Goal: Task Accomplishment & Management: Manage account settings

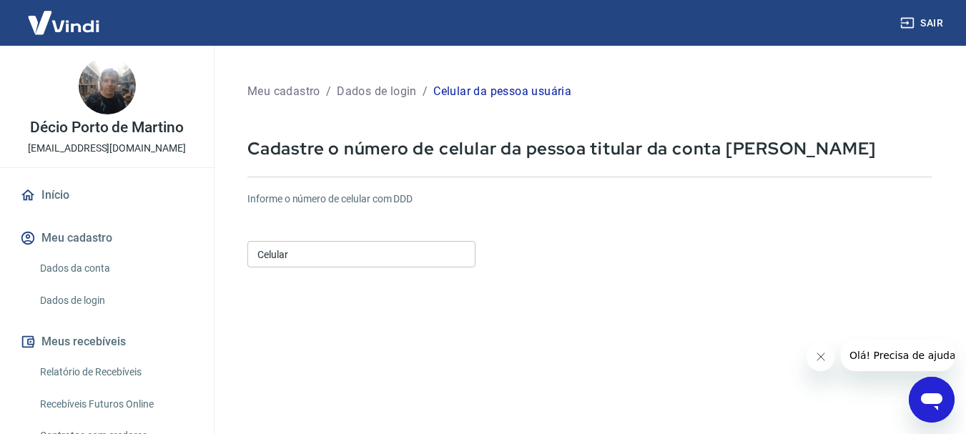
click at [290, 255] on input "Celular" at bounding box center [361, 254] width 228 height 26
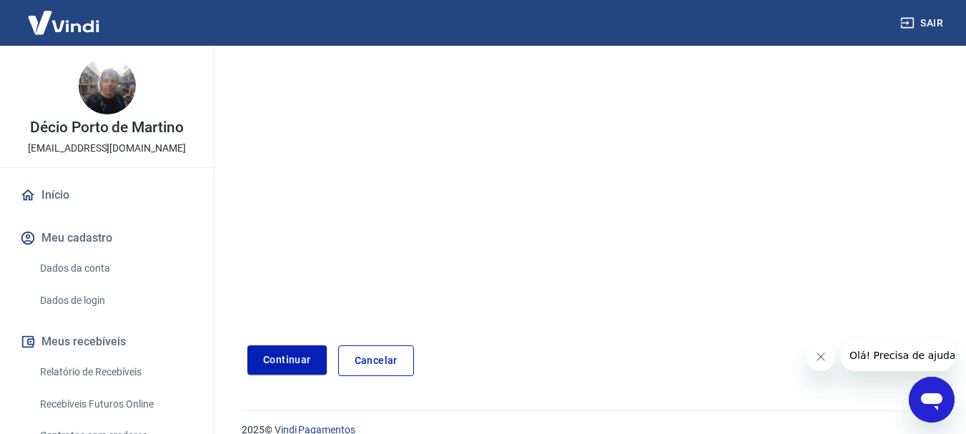
scroll to position [243, 0]
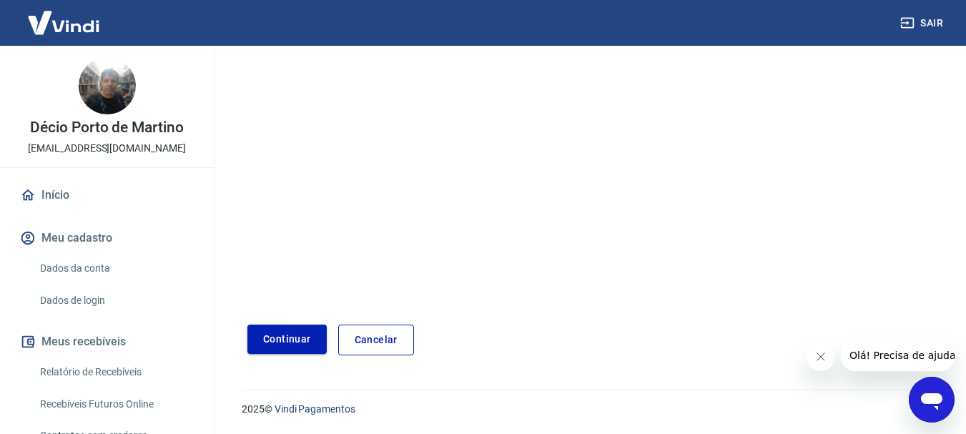
type input "[PHONE_NUMBER]"
click at [286, 339] on button "Continuar" at bounding box center [286, 339] width 79 height 29
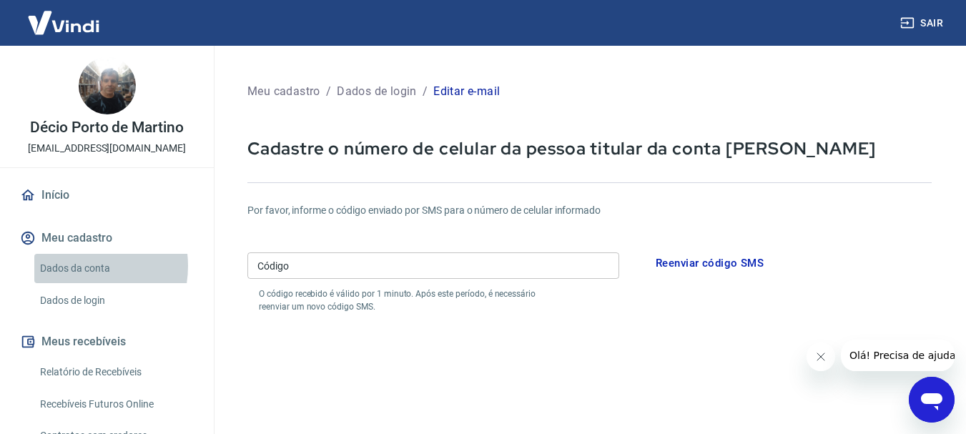
click at [74, 266] on link "Dados da conta" at bounding box center [115, 268] width 162 height 29
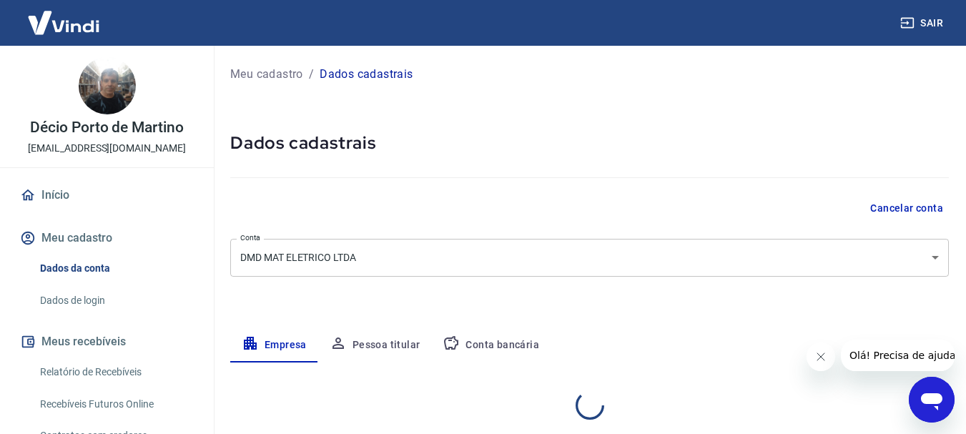
select select "SP"
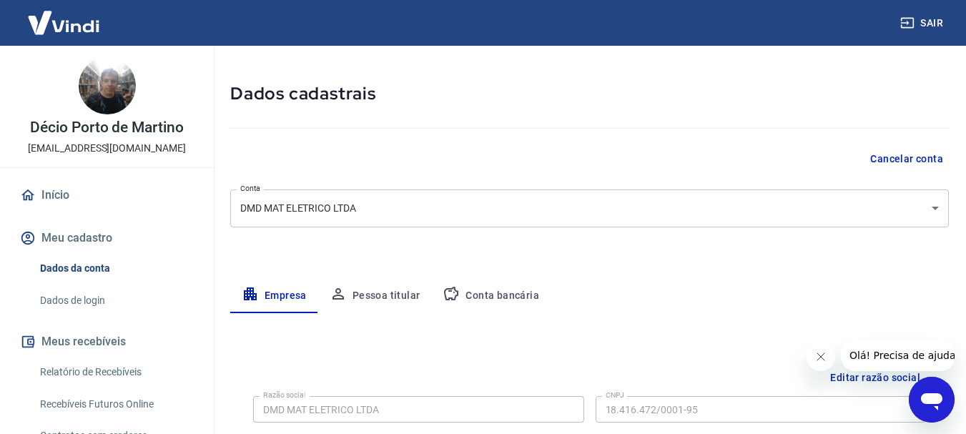
scroll to position [72, 0]
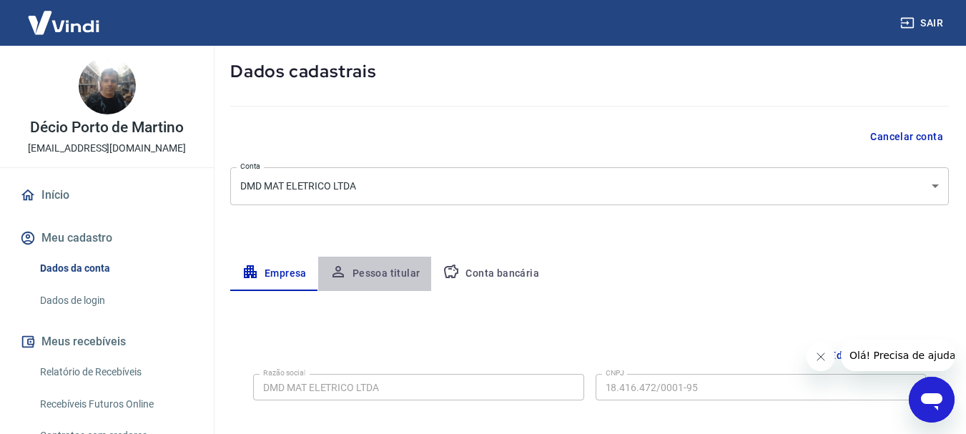
click at [382, 275] on button "Pessoa titular" at bounding box center [375, 274] width 114 height 34
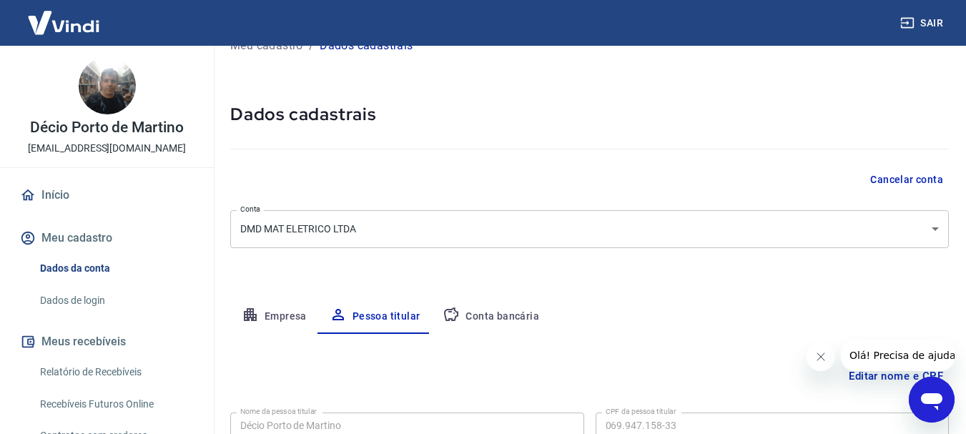
scroll to position [0, 0]
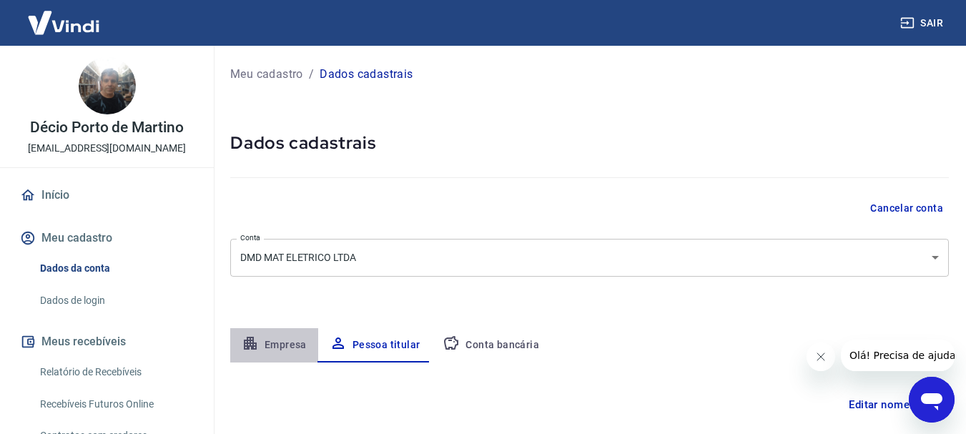
click at [283, 348] on button "Empresa" at bounding box center [274, 345] width 88 height 34
select select "SP"
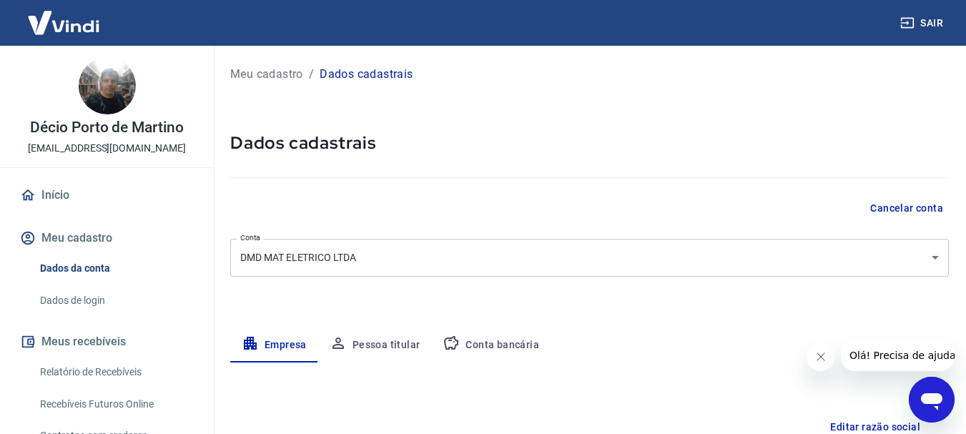
click at [53, 196] on link "Início" at bounding box center [106, 194] width 179 height 31
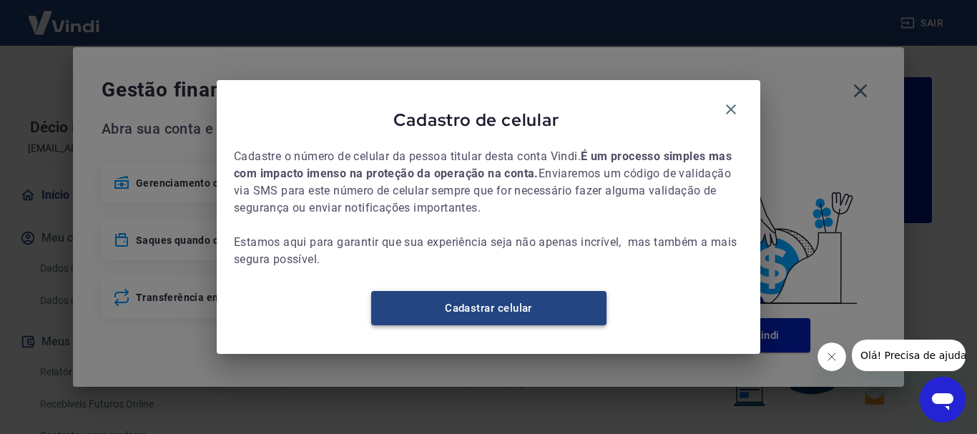
click at [512, 316] on link "Cadastrar celular" at bounding box center [488, 308] width 235 height 34
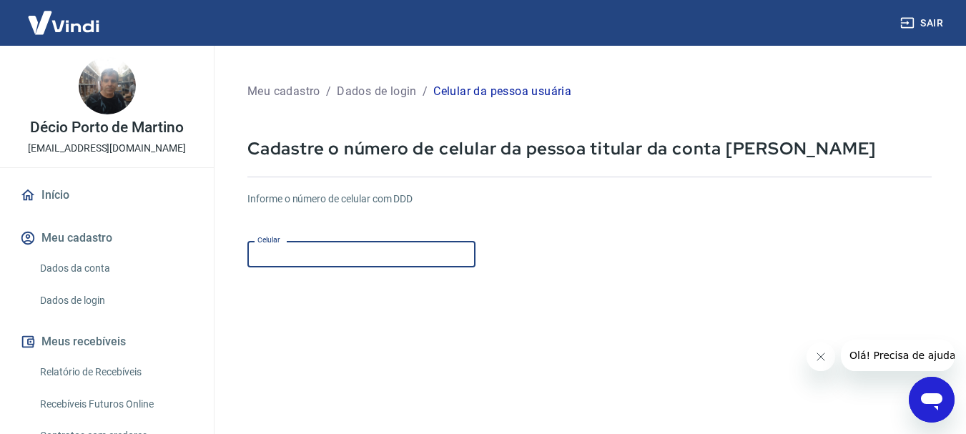
click at [340, 249] on input "Celular" at bounding box center [361, 254] width 228 height 26
type input "[PHONE_NUMBER]"
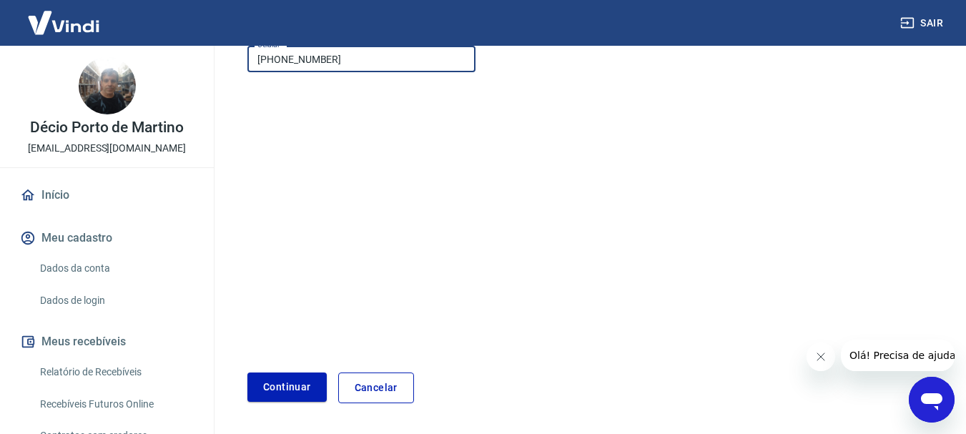
scroll to position [243, 0]
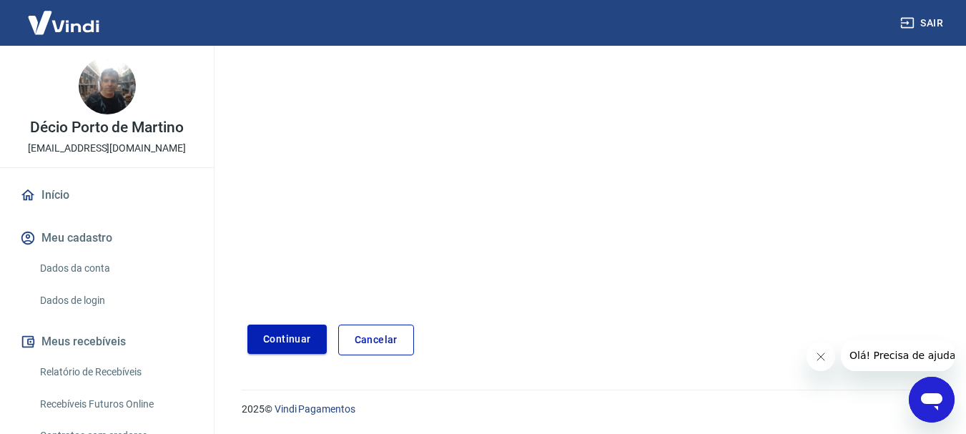
click at [262, 337] on button "Continuar" at bounding box center [286, 339] width 79 height 29
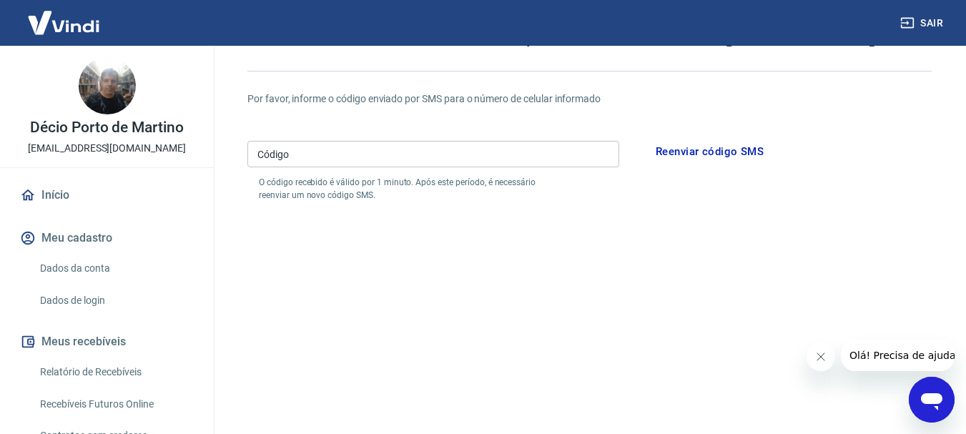
scroll to position [100, 0]
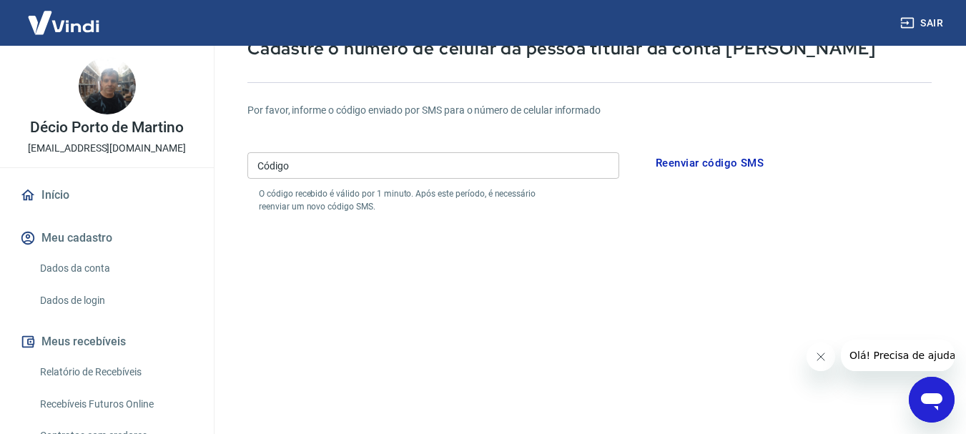
click at [300, 167] on input "Código" at bounding box center [433, 165] width 372 height 26
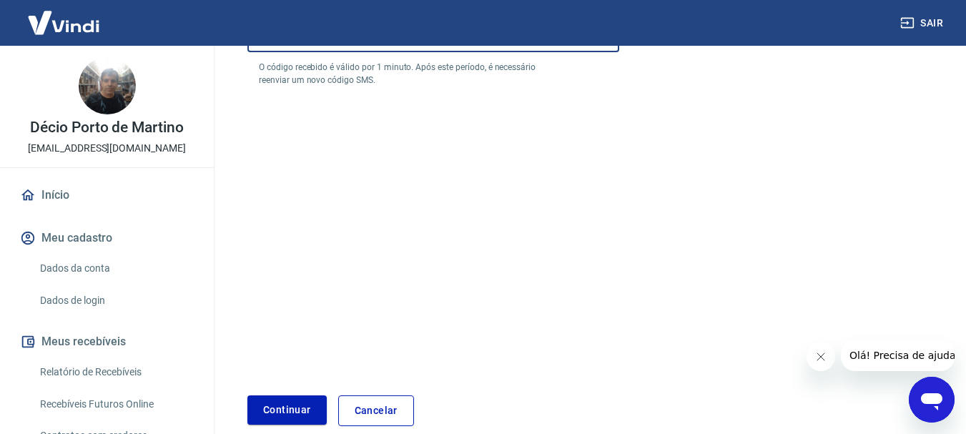
scroll to position [243, 0]
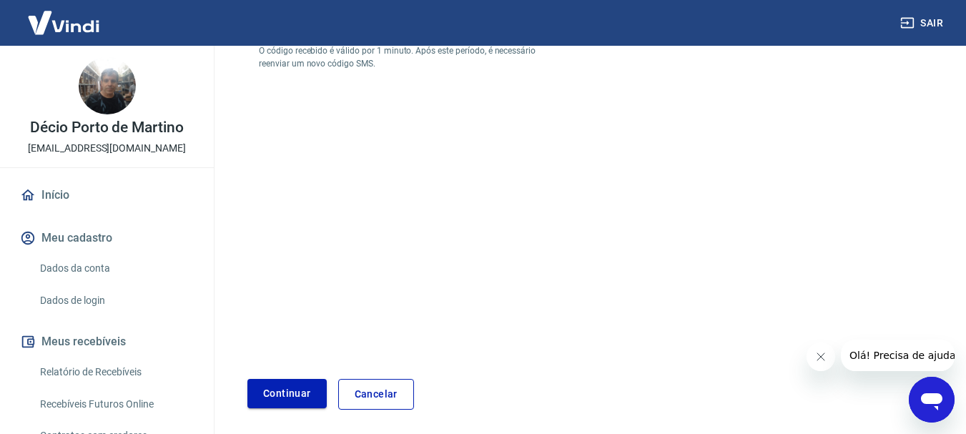
type input "854897"
click at [270, 400] on button "Continuar" at bounding box center [286, 393] width 79 height 29
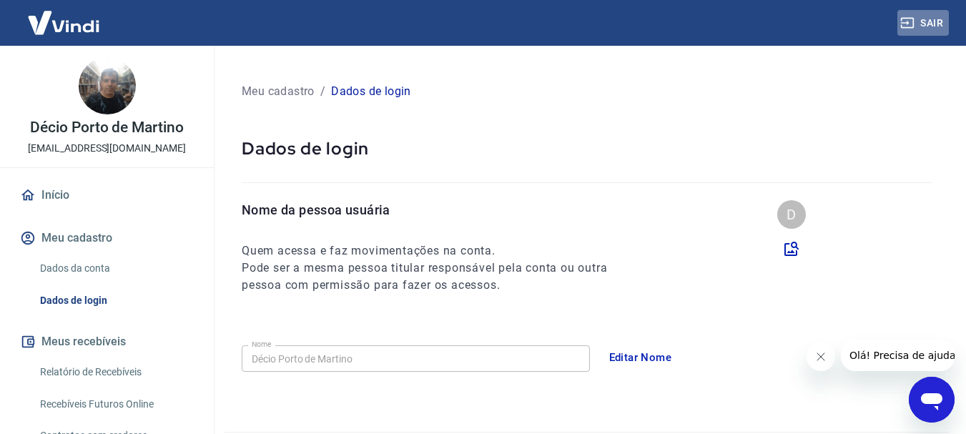
click at [925, 19] on button "Sair" at bounding box center [922, 23] width 51 height 26
